Goal: Register for event/course

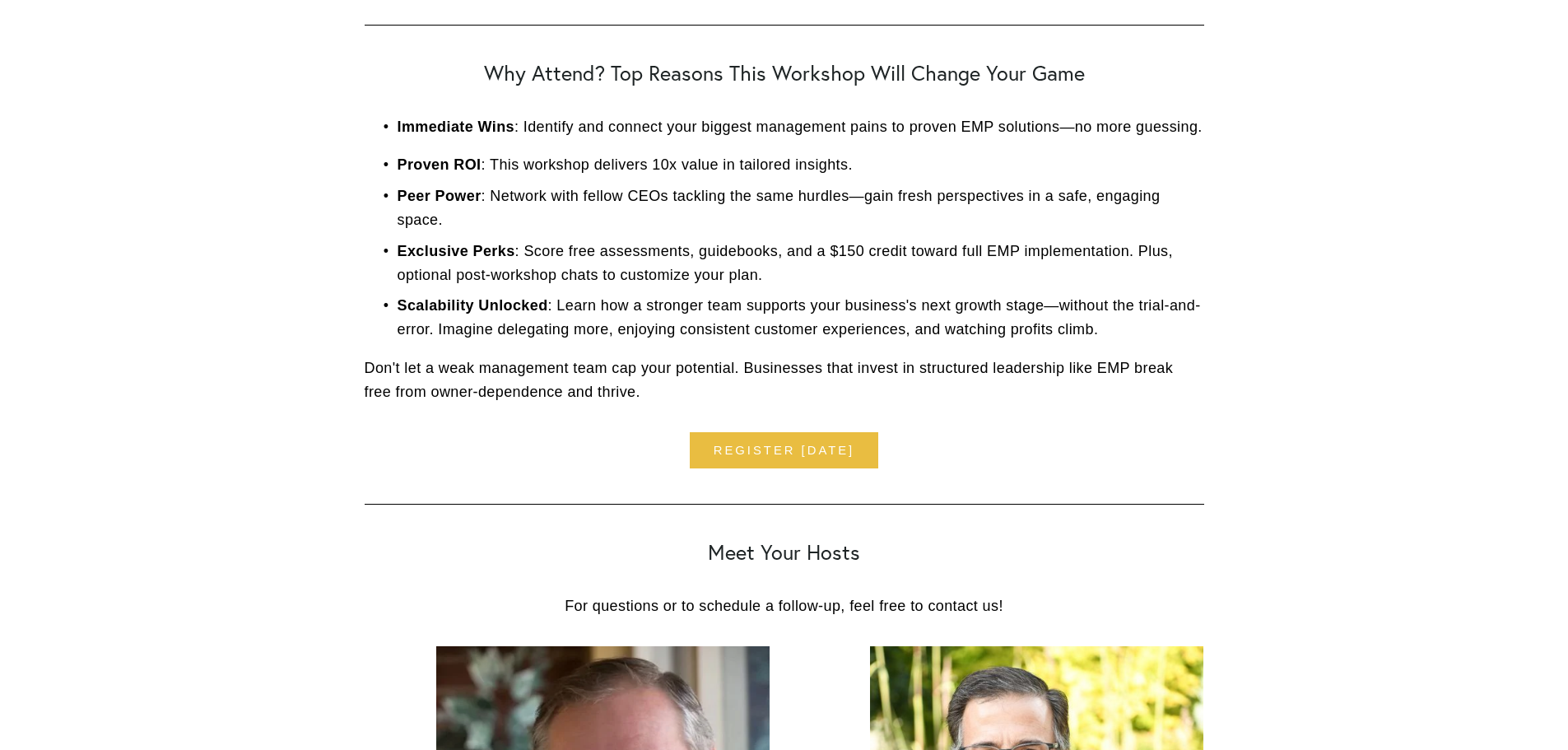
scroll to position [3539, 0]
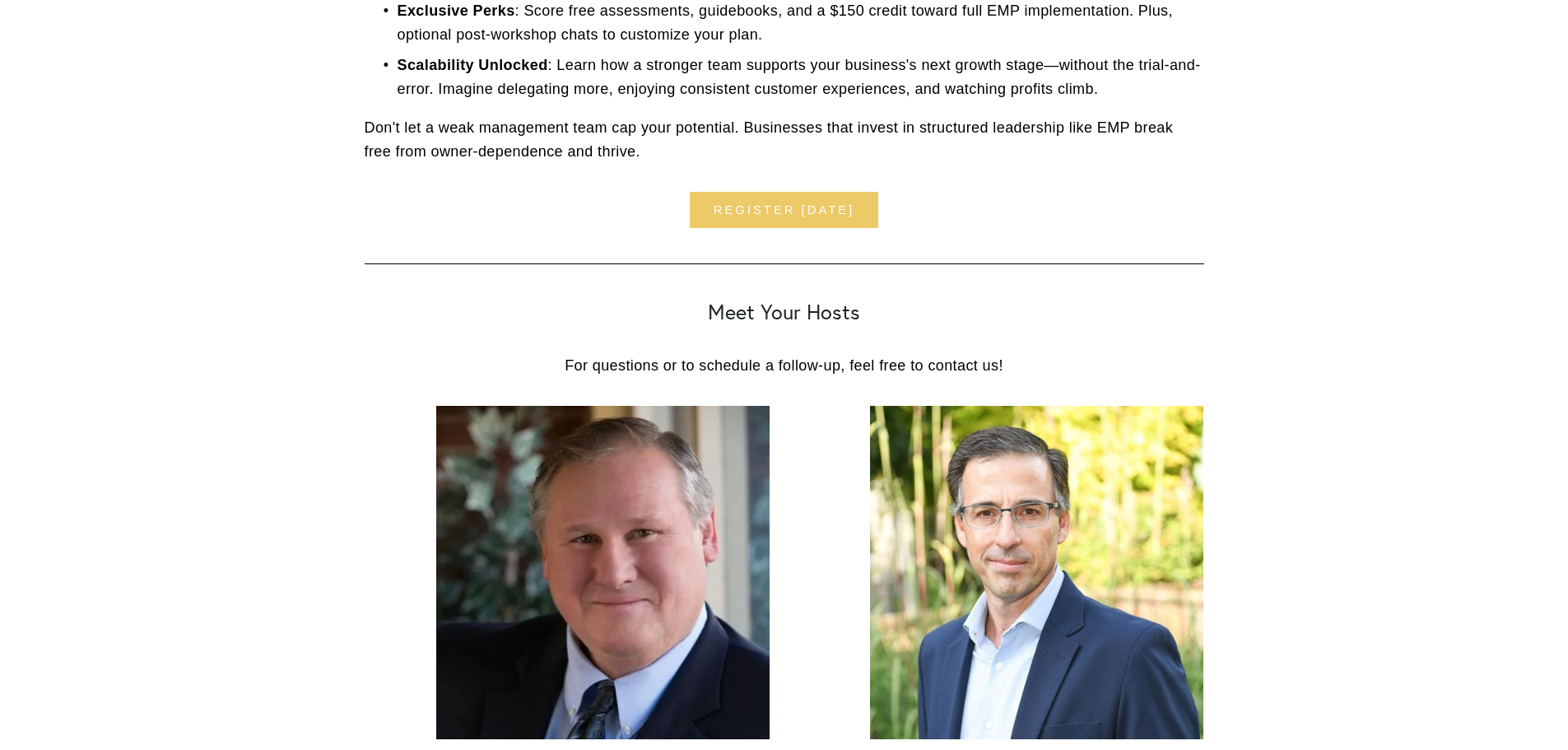
click at [736, 210] on link "Register [DATE]" at bounding box center [783, 210] width 188 height 37
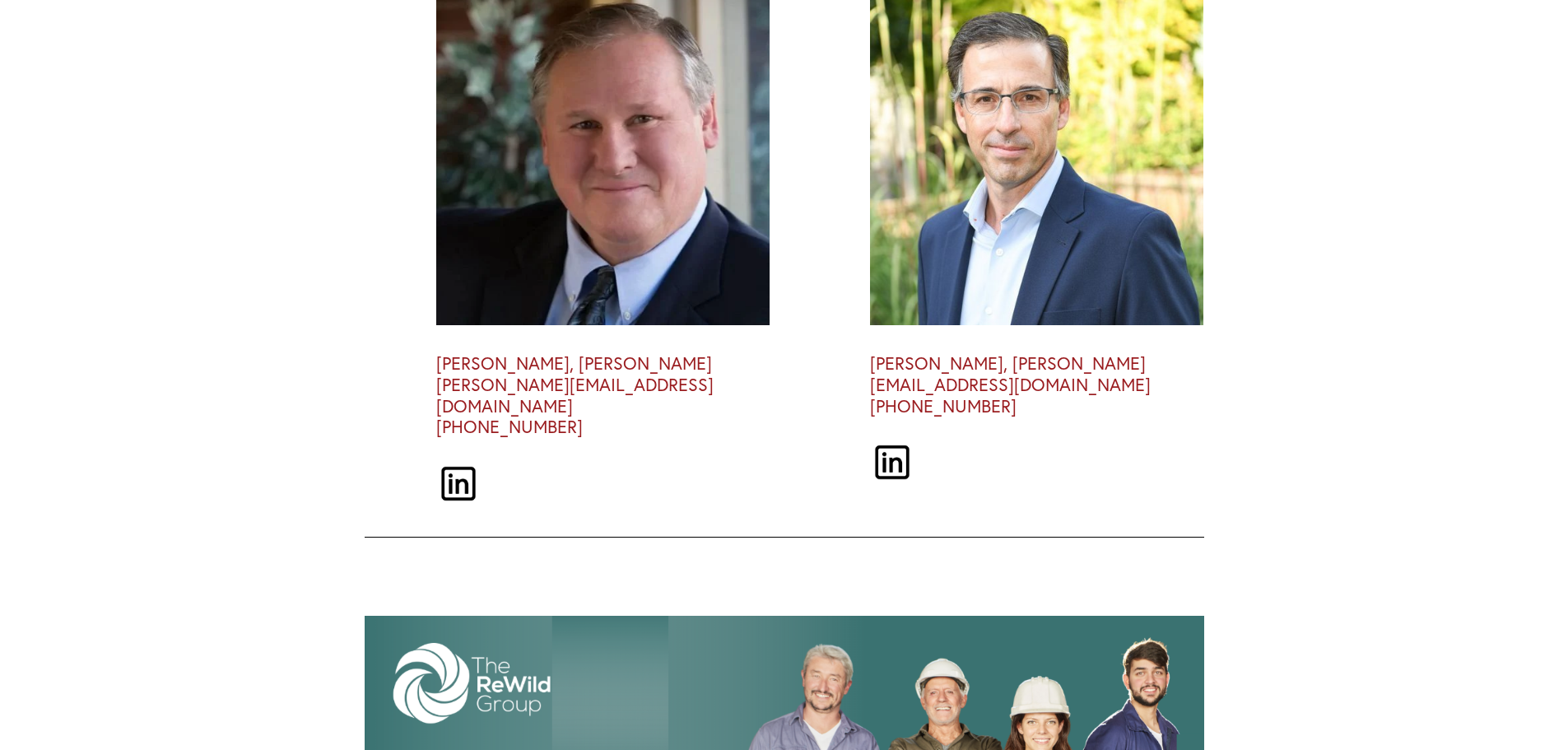
scroll to position [3944, 0]
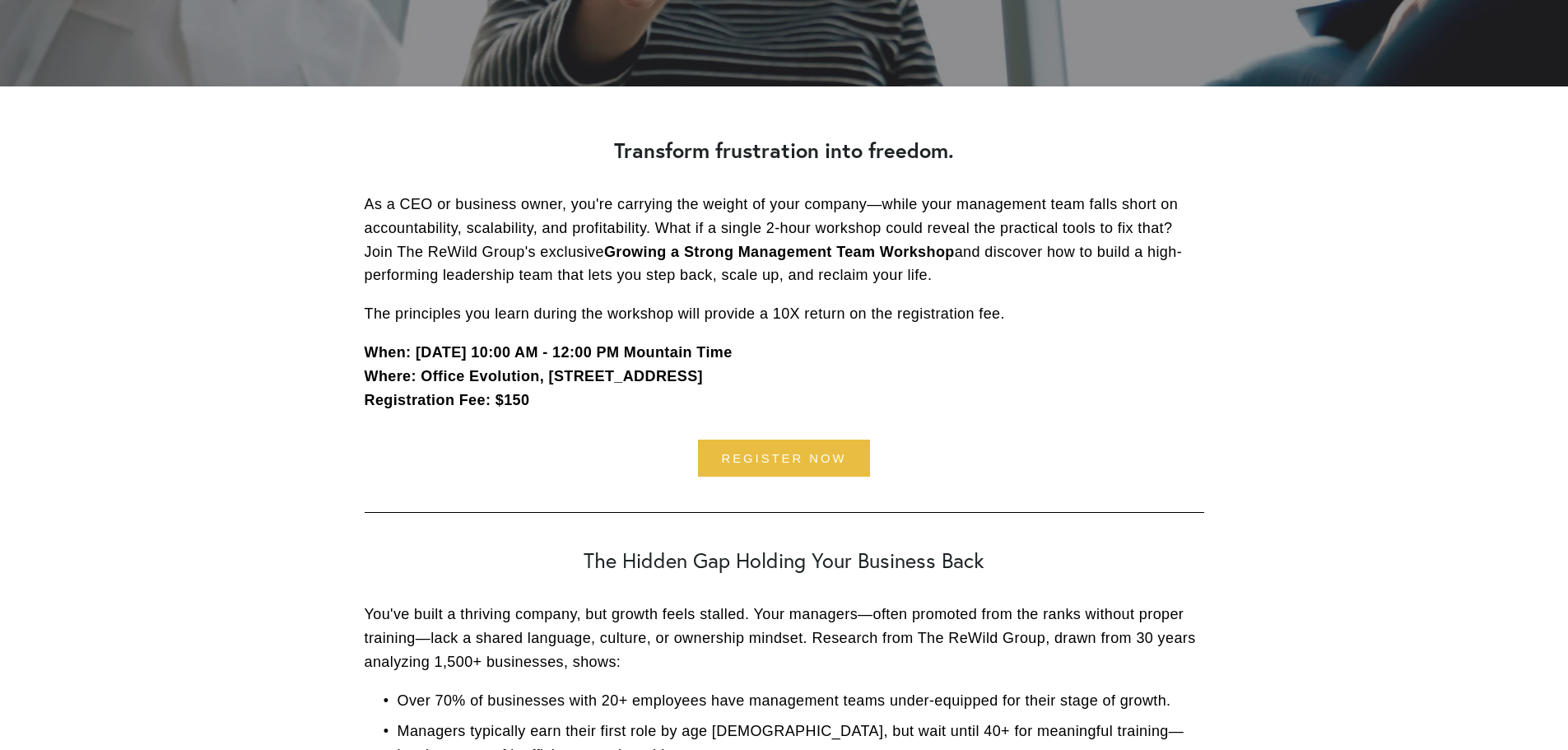
scroll to position [411, 0]
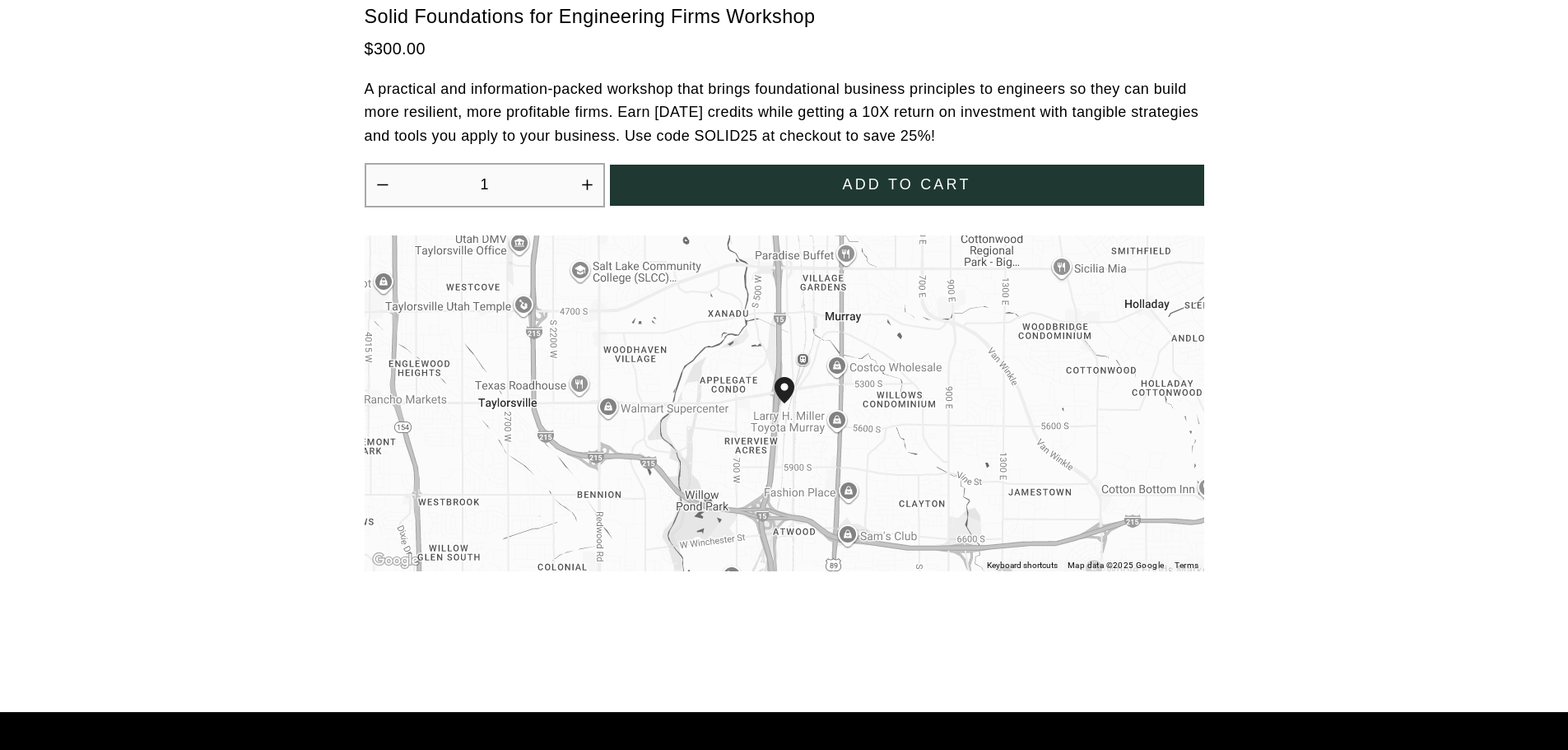
scroll to position [4692, 0]
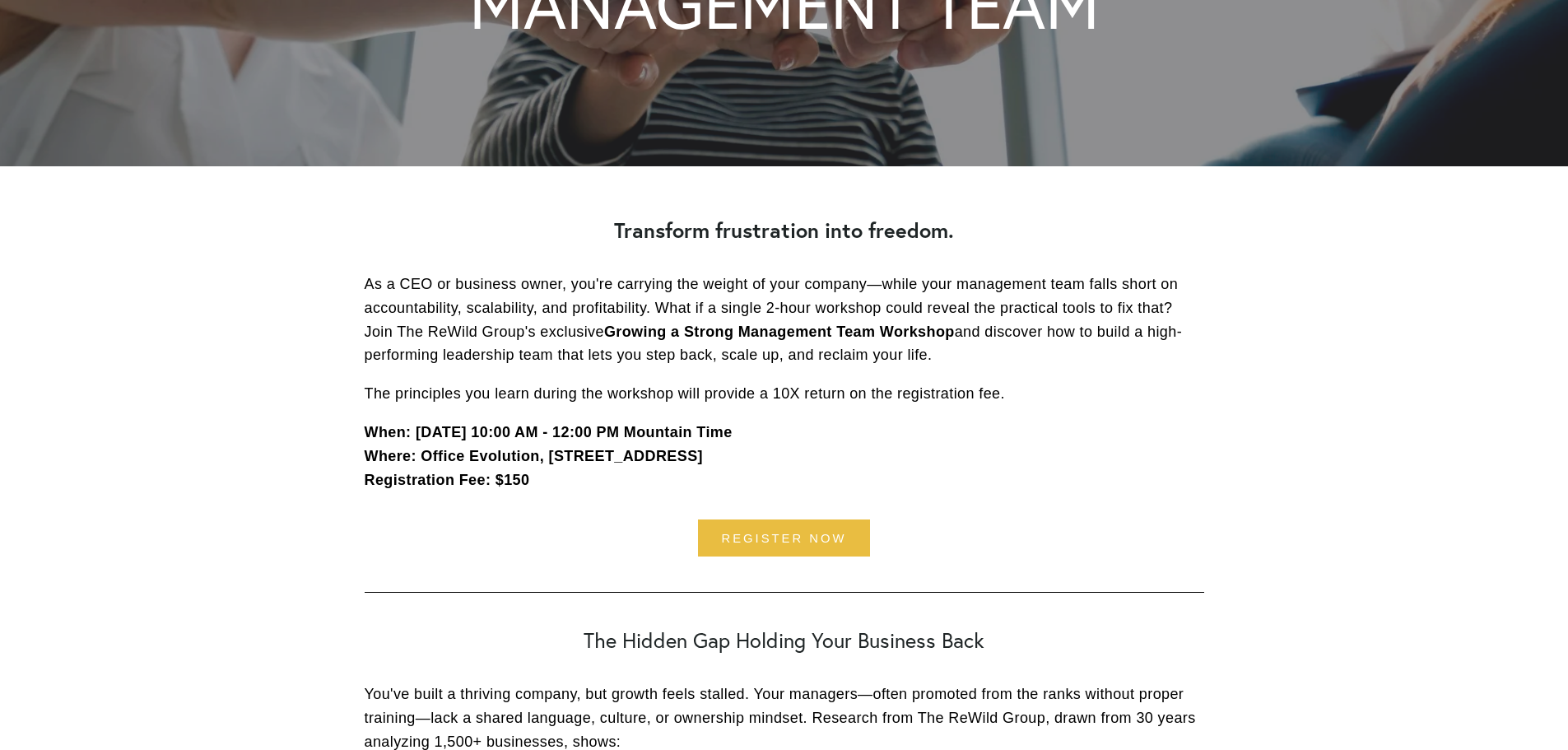
scroll to position [330, 0]
click at [751, 550] on link "register now" at bounding box center [784, 537] width 173 height 37
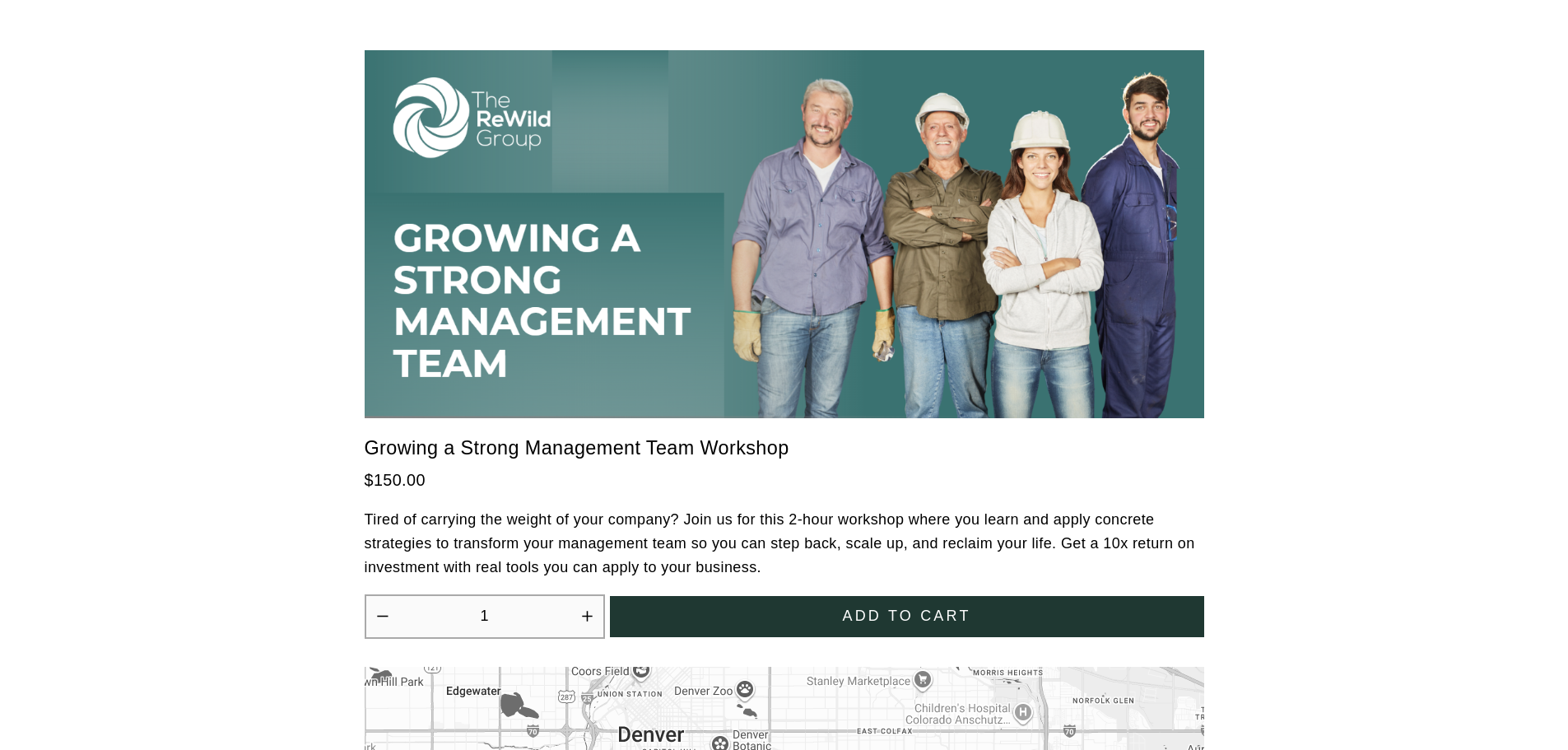
scroll to position [4521, 0]
